Goal: Answer question/provide support

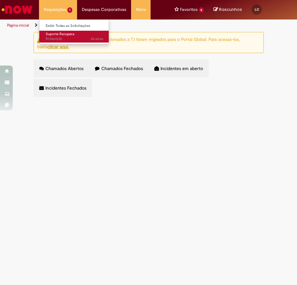
click at [58, 34] on span "Suporte Recupera" at bounding box center [60, 34] width 29 height 5
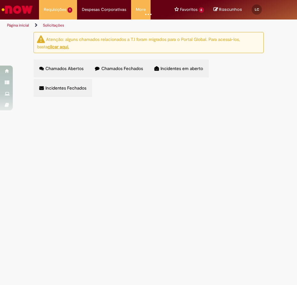
click at [0, 0] on td at bounding box center [0, 0] width 0 height 0
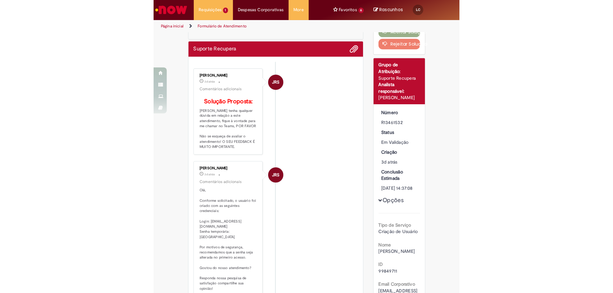
scroll to position [96, 0]
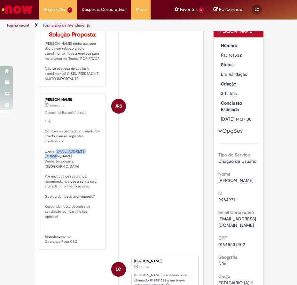
drag, startPoint x: 52, startPoint y: 161, endPoint x: 104, endPoint y: 160, distance: 51.7
click at [104, 160] on li "JRS [PERSON_NAME] 3d atrás 3 dias atrás Comentários adicionais [GEOGRAPHIC_DATA…" at bounding box center [119, 171] width 160 height 156
copy p "[EMAIL_ADDRESS][DOMAIN_NAME]"
drag, startPoint x: 71, startPoint y: 166, endPoint x: 92, endPoint y: 167, distance: 20.5
click at [92, 167] on p "Olá, Conforme solicitado, o usuário foi criado com as seguintes credenciais: Lo…" at bounding box center [73, 180] width 56 height 125
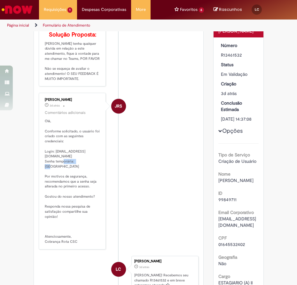
copy p "Brasil@123"
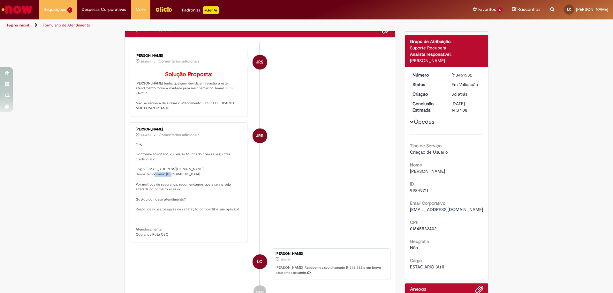
scroll to position [14, 0]
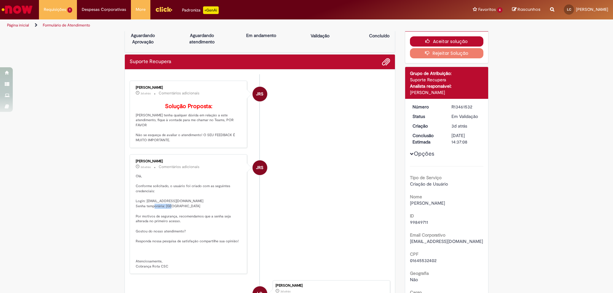
click at [296, 40] on button "Aceitar solução" at bounding box center [447, 41] width 74 height 10
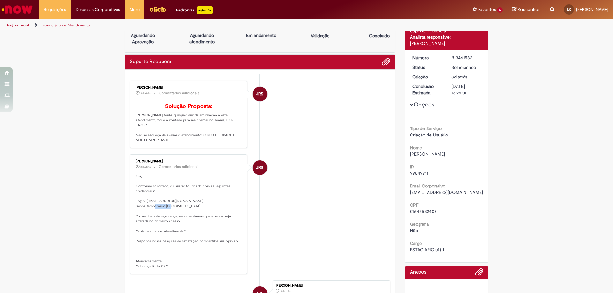
scroll to position [0, 0]
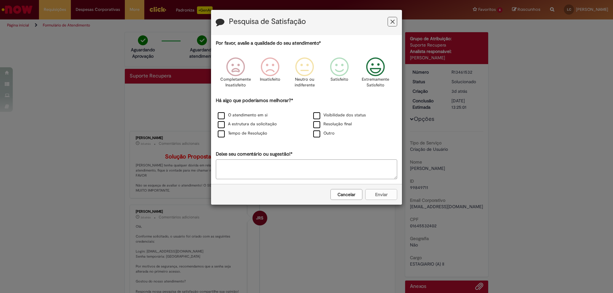
click at [296, 63] on icon "Feedback" at bounding box center [376, 66] width 24 height 19
click at [296, 198] on div "Cancelar Enviar" at bounding box center [306, 194] width 191 height 21
click at [296, 123] on label "Resolução final" at bounding box center [332, 124] width 39 height 6
click at [296, 194] on button "Enviar" at bounding box center [381, 194] width 32 height 11
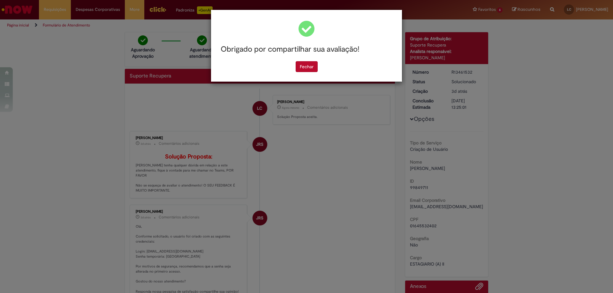
click at [296, 61] on div "Obrigado por compartilhar sua avaliação!" at bounding box center [306, 50] width 181 height 24
click at [296, 64] on button "Fechar" at bounding box center [307, 66] width 22 height 11
